Goal: Check status: Check status

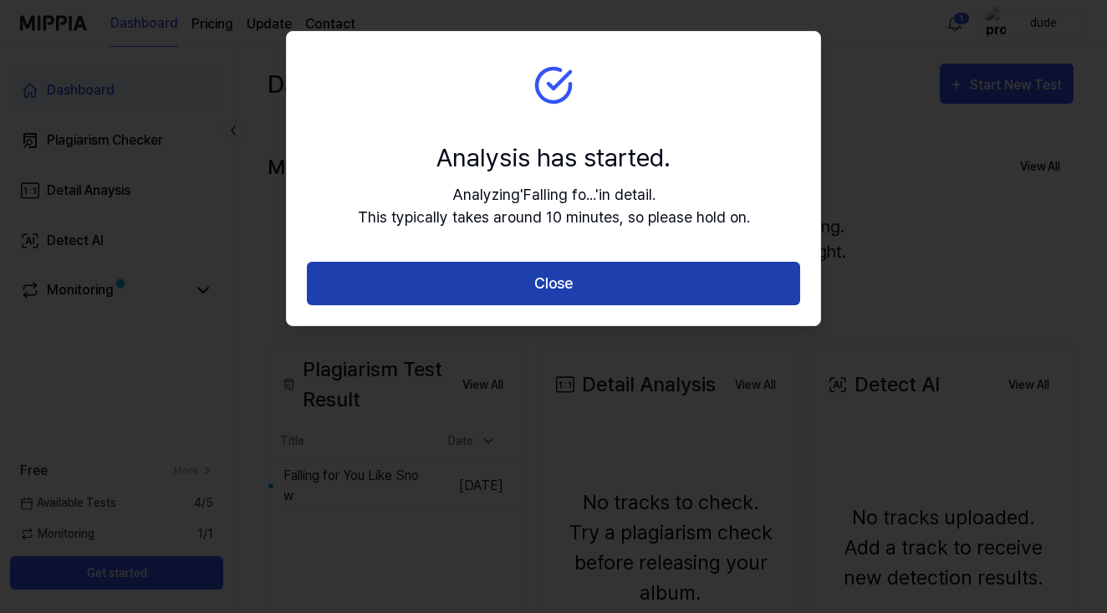
click at [662, 278] on button "Close" at bounding box center [553, 284] width 493 height 44
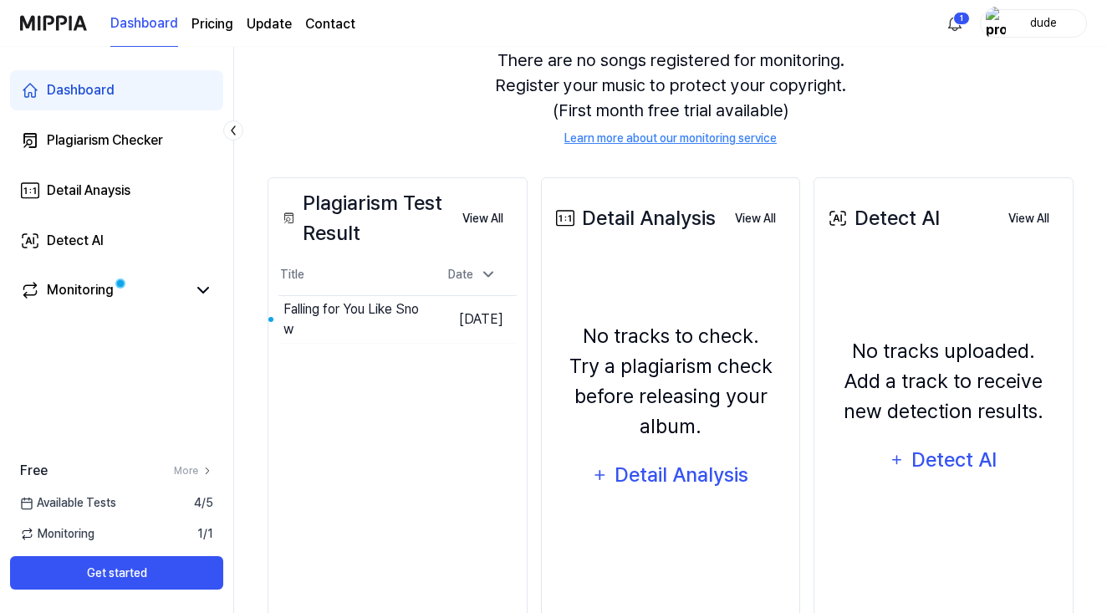
scroll to position [168, 0]
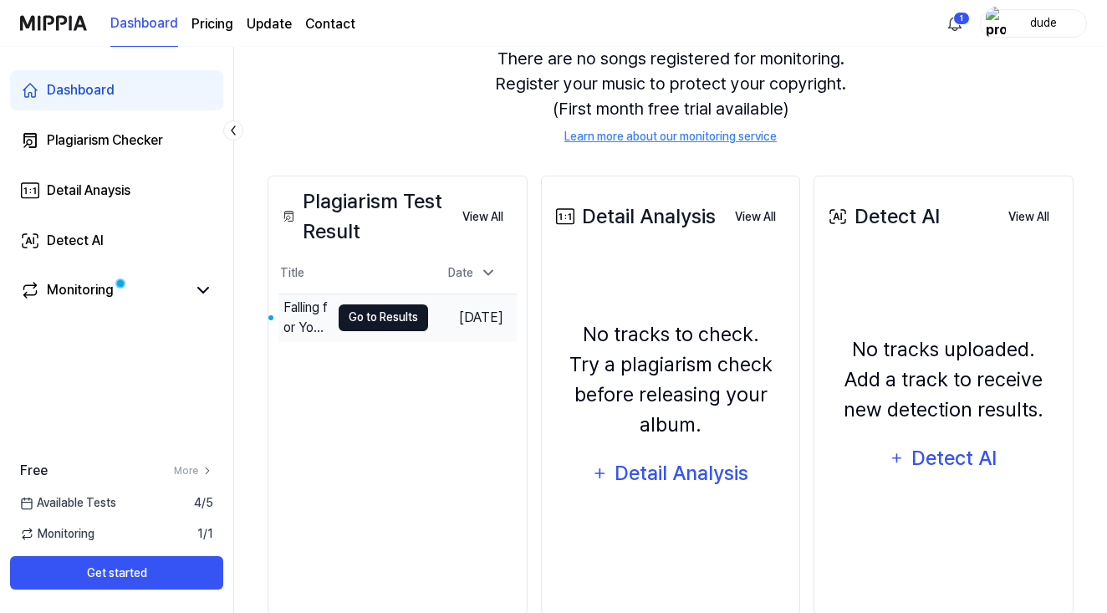
click at [384, 329] on button "Go to Results" at bounding box center [383, 317] width 89 height 27
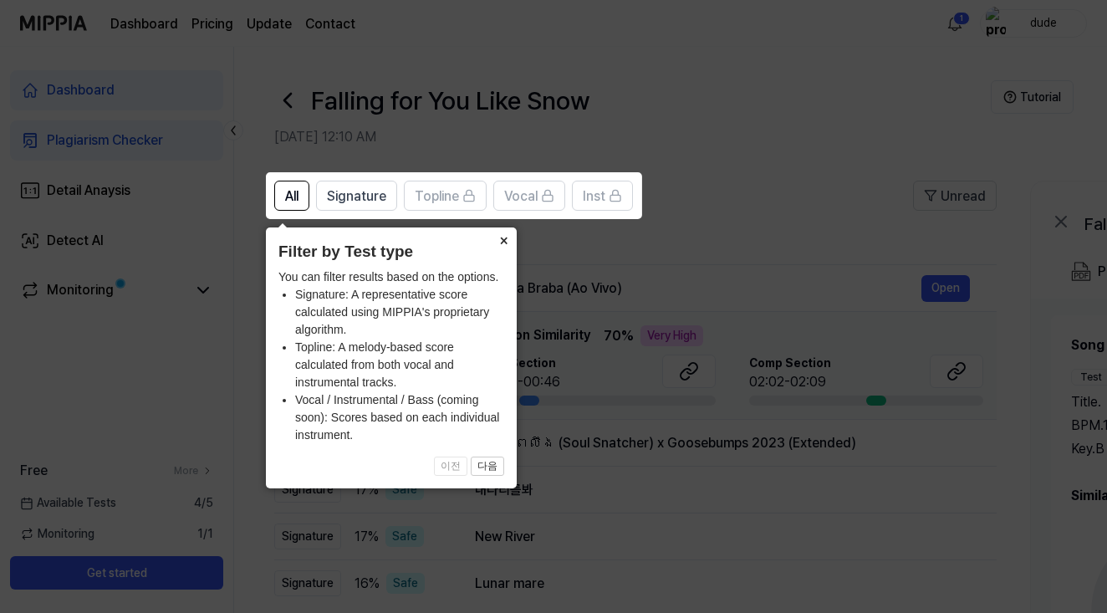
click at [503, 241] on button "×" at bounding box center [503, 238] width 27 height 23
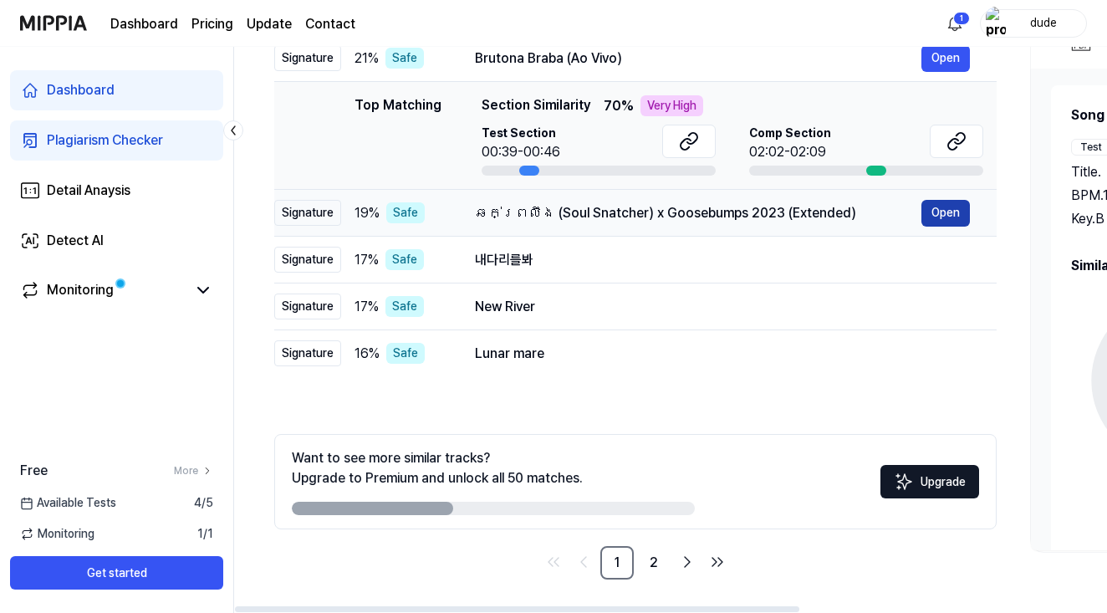
click at [937, 218] on button "Open" at bounding box center [946, 213] width 49 height 27
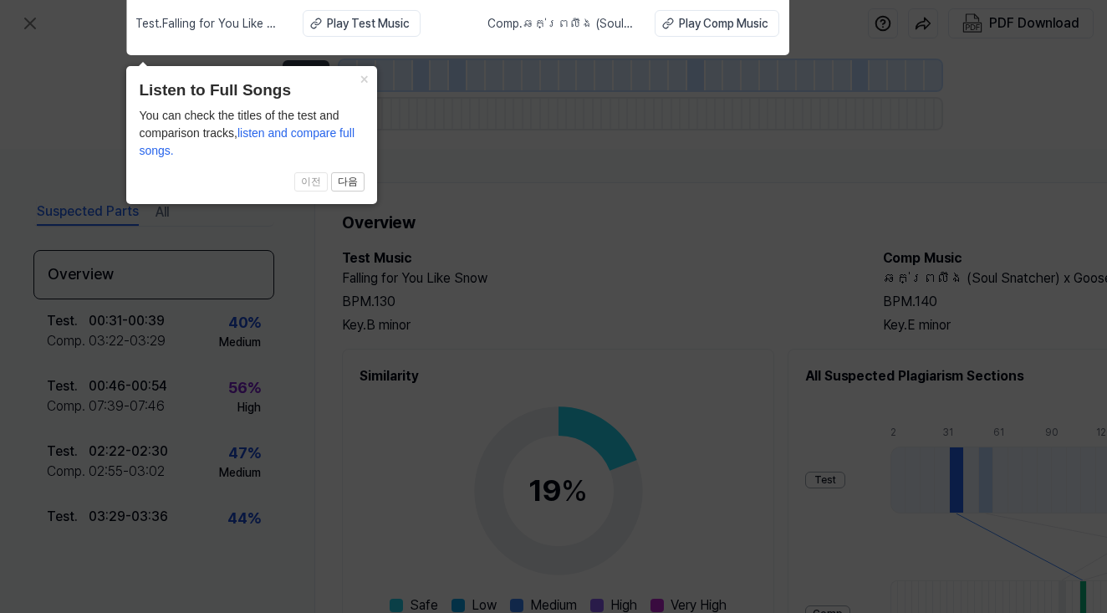
click at [277, 134] on span "listen and compare full songs." at bounding box center [247, 141] width 216 height 31
click at [346, 181] on button "다음" at bounding box center [347, 182] width 33 height 20
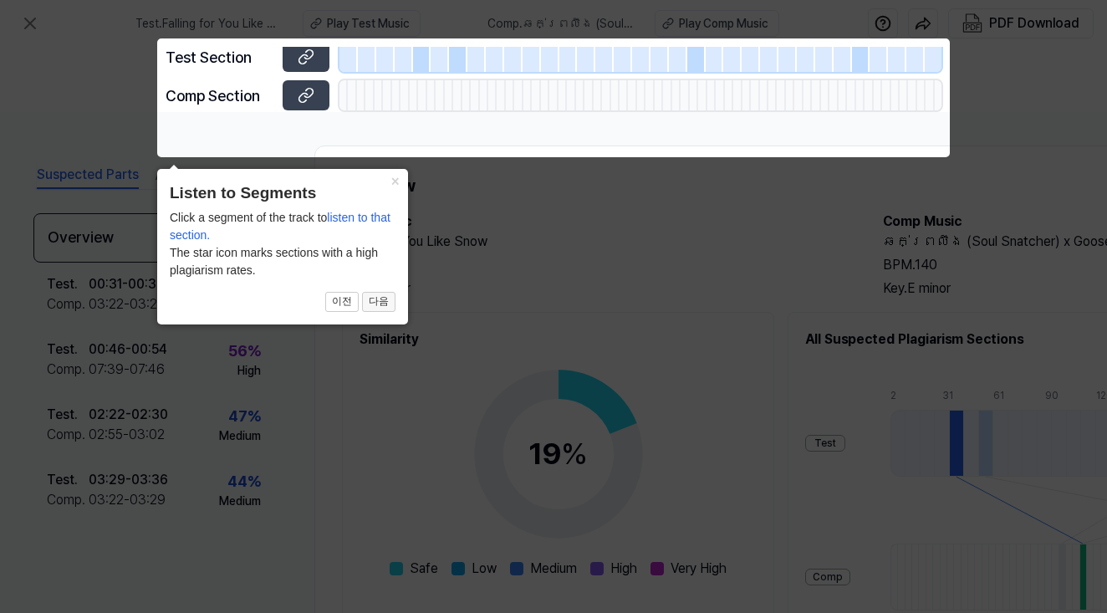
click at [382, 302] on button "다음" at bounding box center [378, 302] width 33 height 20
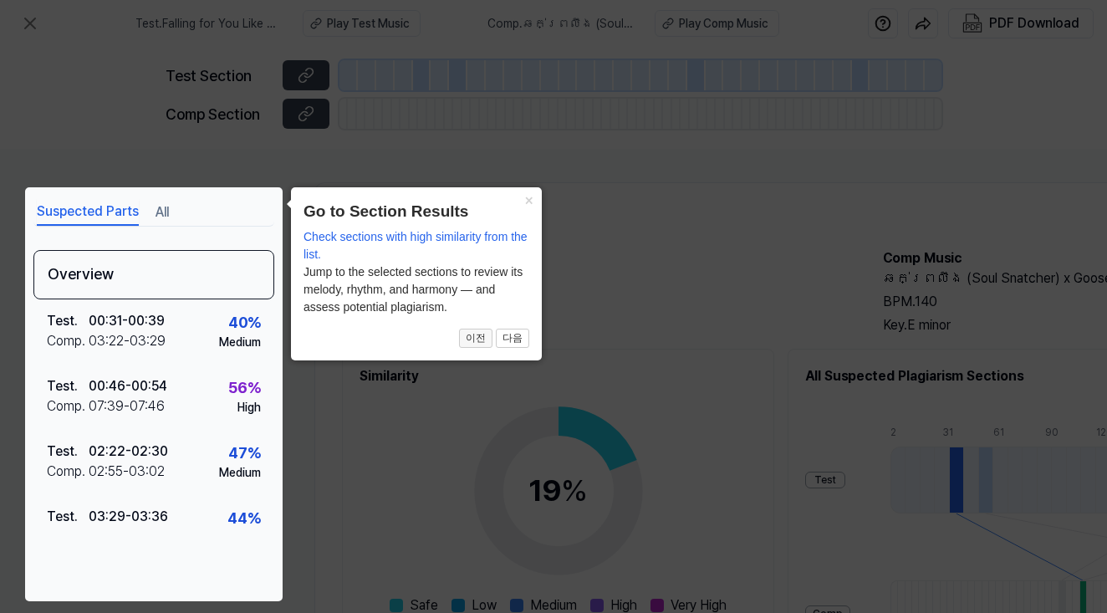
click at [475, 342] on button "이전" at bounding box center [475, 339] width 33 height 20
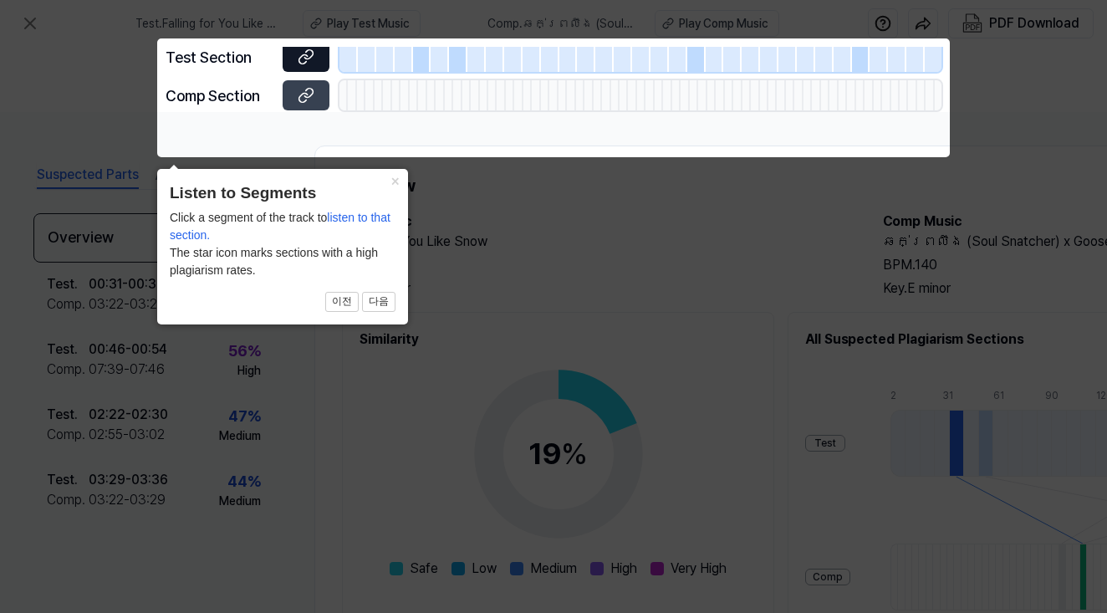
click at [305, 64] on icon at bounding box center [303, 59] width 8 height 9
click at [313, 98] on icon at bounding box center [308, 93] width 8 height 9
click at [498, 396] on icon at bounding box center [553, 306] width 1107 height 613
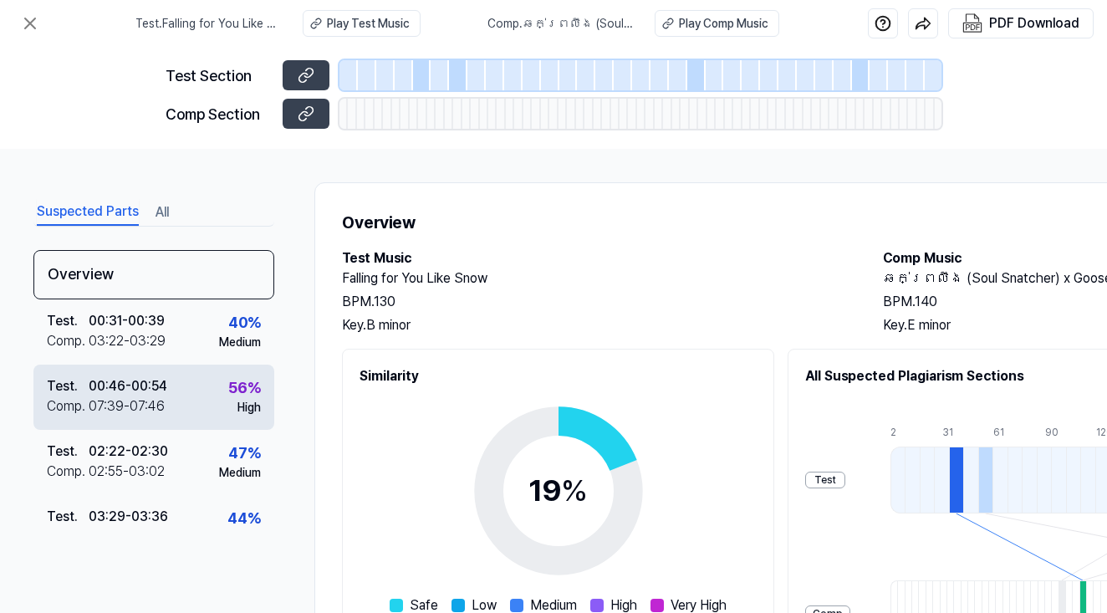
click at [241, 382] on div "56 %" at bounding box center [244, 387] width 33 height 23
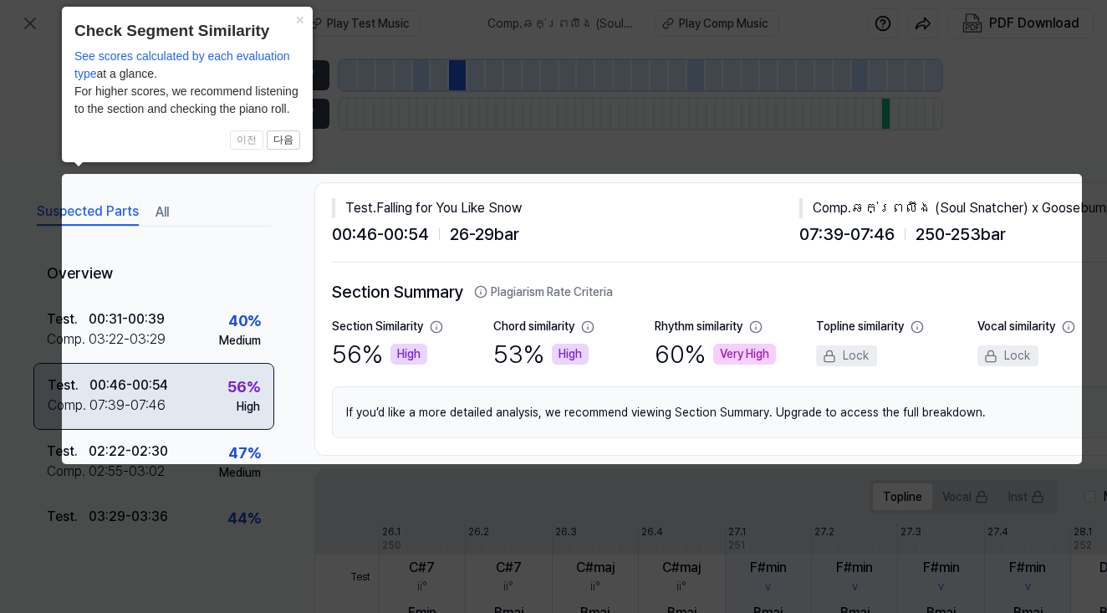
scroll to position [0, 244]
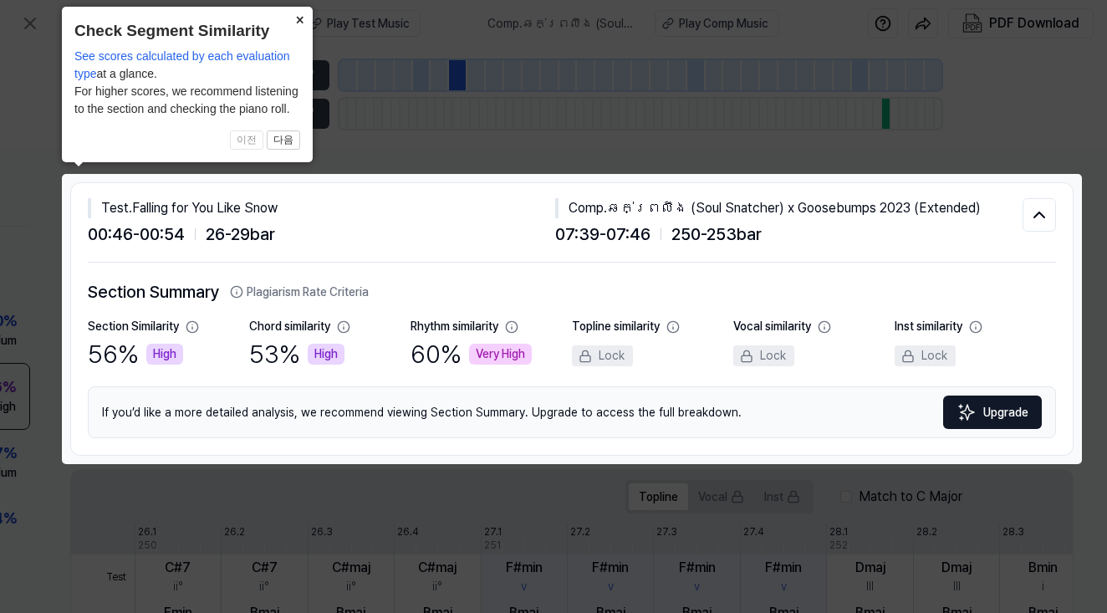
click at [299, 23] on button "×" at bounding box center [299, 18] width 27 height 23
